Goal: Information Seeking & Learning: Understand process/instructions

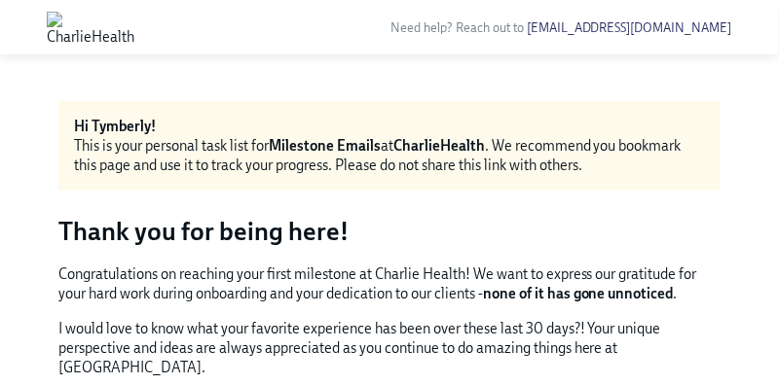
click at [365, 147] on strong "Milestone Emails" at bounding box center [325, 146] width 112 height 18
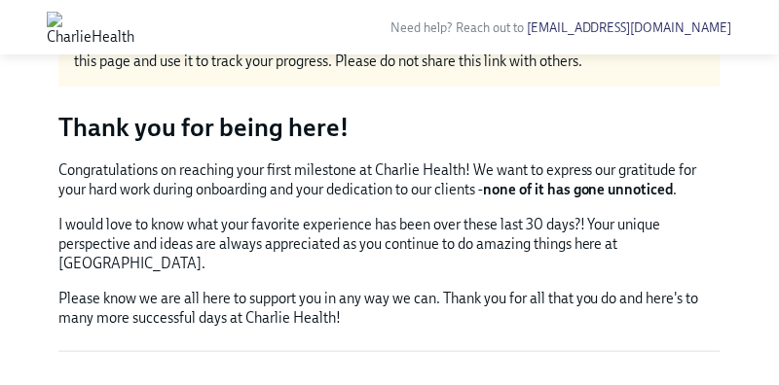
scroll to position [144, 0]
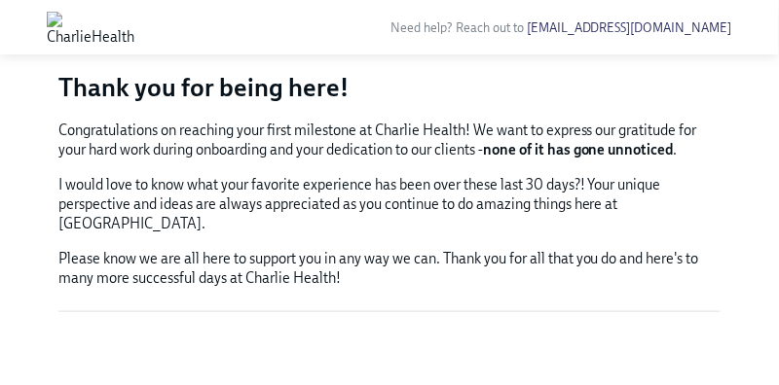
click at [468, 249] on p "Please know we are all here to support you in any way we can. Thank you for all…" at bounding box center [389, 268] width 662 height 39
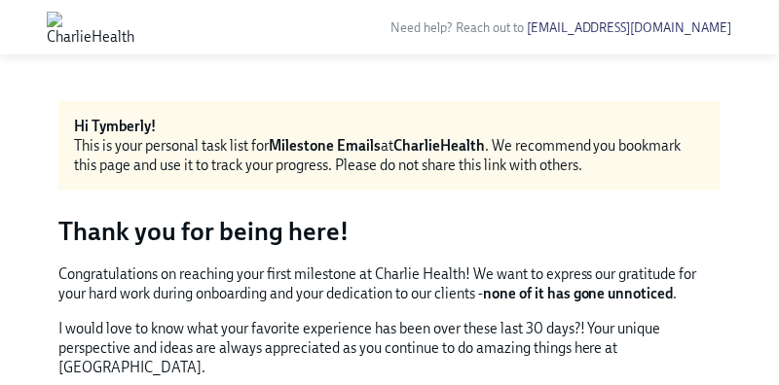
click at [223, 151] on div "This is your personal task list for Milestone Emails at CharlieHealth . We reco…" at bounding box center [389, 155] width 631 height 39
click at [134, 36] on img at bounding box center [91, 27] width 88 height 31
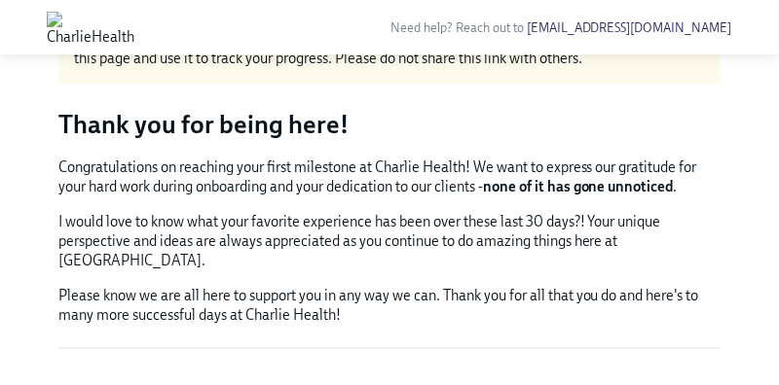
scroll to position [144, 0]
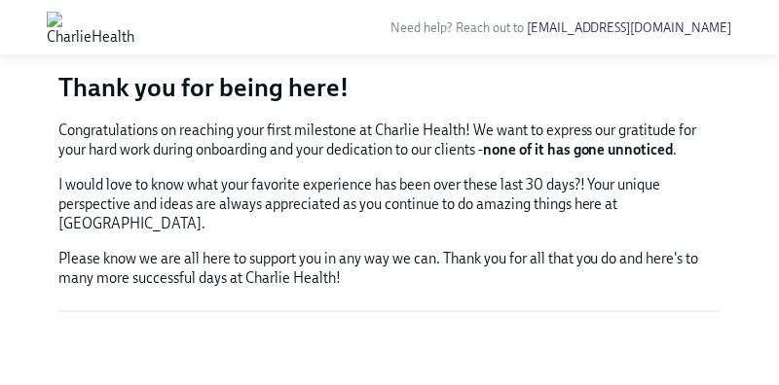
click at [615, 249] on p "Please know we are all here to support you in any way we can. Thank you for all…" at bounding box center [389, 268] width 662 height 39
